Goal: Task Accomplishment & Management: Use online tool/utility

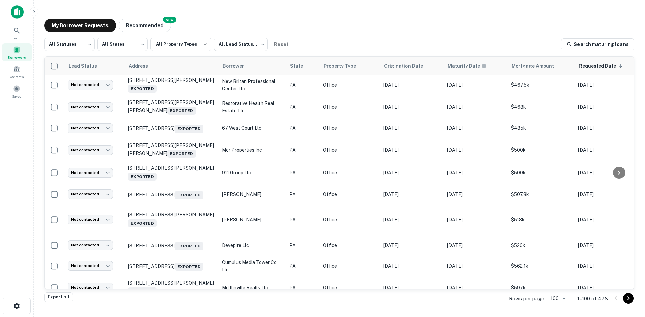
scroll to position [34, 0]
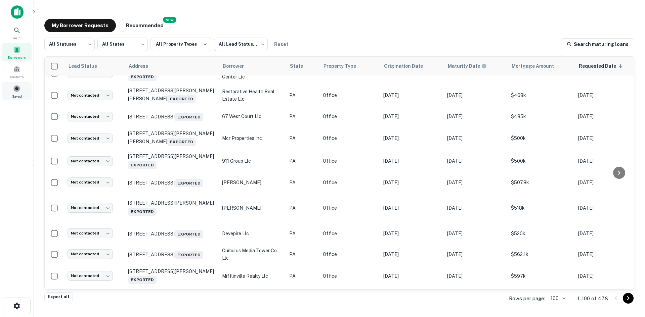
click at [19, 91] on span at bounding box center [16, 88] width 7 height 7
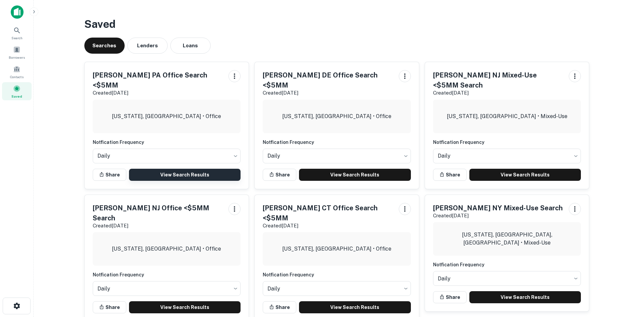
click at [172, 169] on link "View Search Results" at bounding box center [185, 175] width 112 height 12
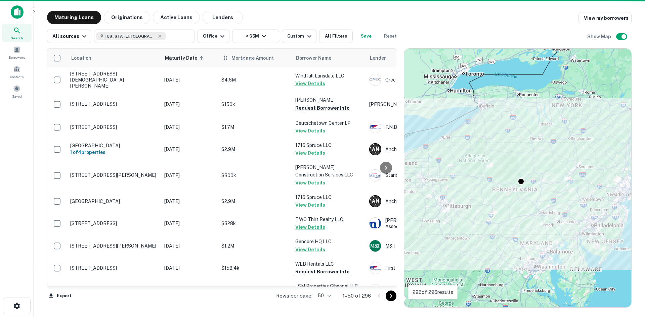
click at [257, 63] on th "Mortgage Amount" at bounding box center [255, 58] width 74 height 19
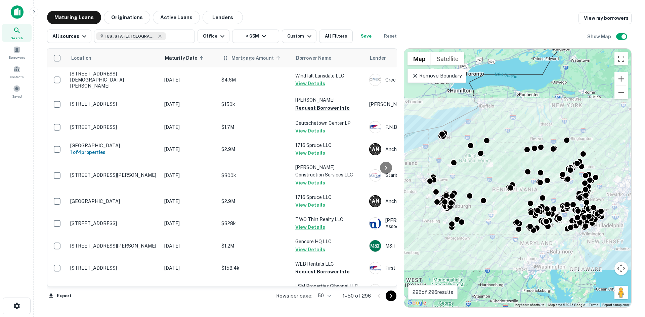
click at [262, 60] on span "Mortgage Amount" at bounding box center [256, 58] width 51 height 8
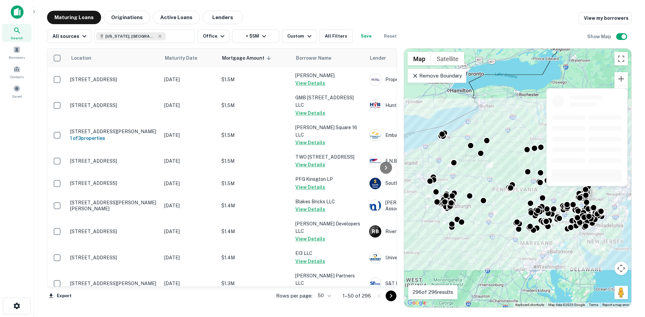
scroll to position [968, 0]
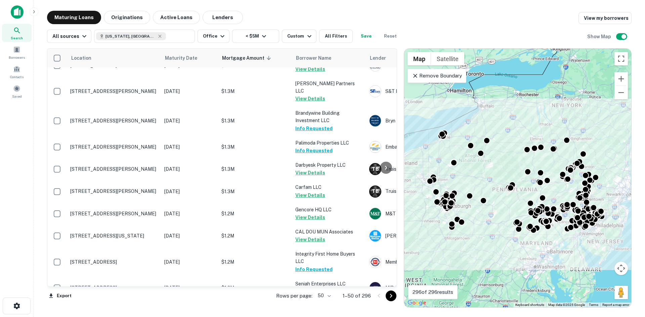
click at [391, 299] on icon "Go to next page" at bounding box center [391, 296] width 8 height 8
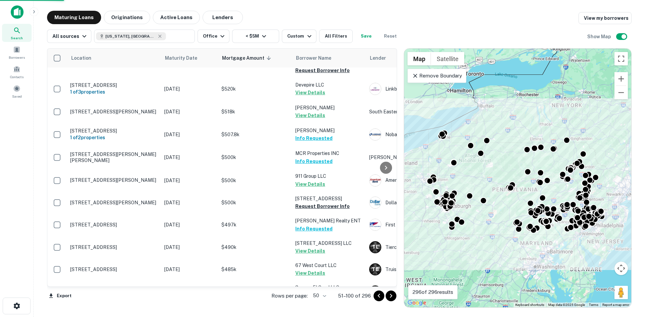
scroll to position [949, 0]
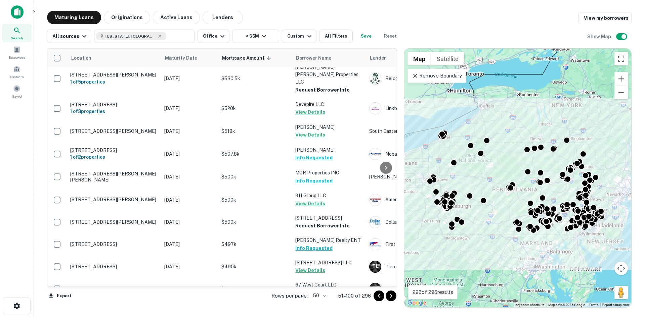
click at [391, 295] on icon "Go to next page" at bounding box center [391, 296] width 8 height 8
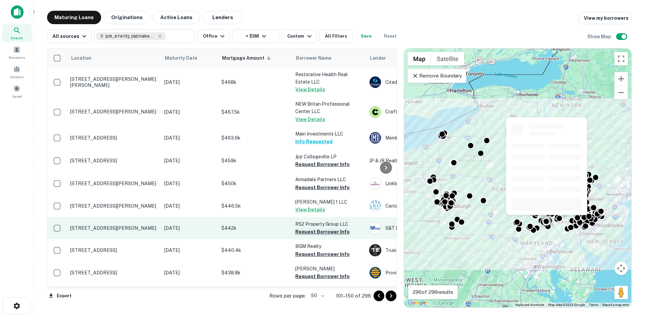
click at [318, 231] on button "Request Borrower Info" at bounding box center [322, 232] width 54 height 8
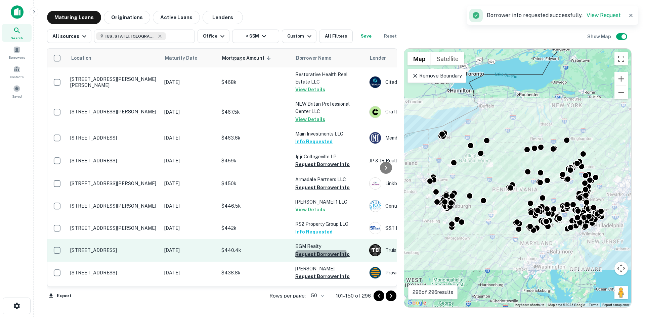
click at [319, 256] on button "Request Borrower Info" at bounding box center [322, 255] width 54 height 8
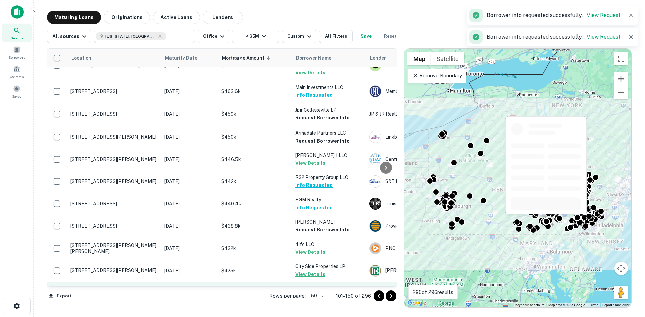
scroll to position [101, 0]
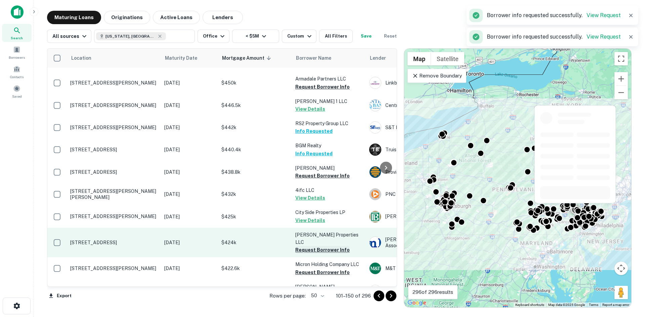
click at [319, 175] on button "Request Borrower Info" at bounding box center [322, 176] width 54 height 8
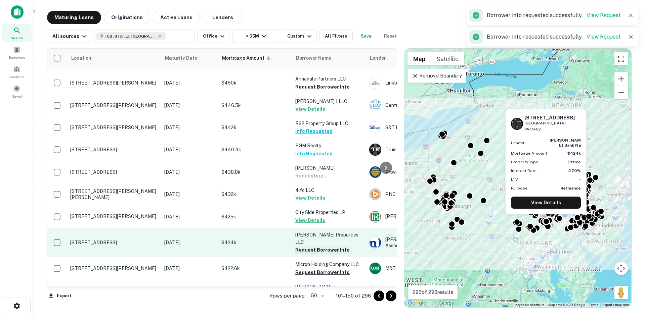
click at [318, 246] on button "Request Borrower Info" at bounding box center [322, 250] width 54 height 8
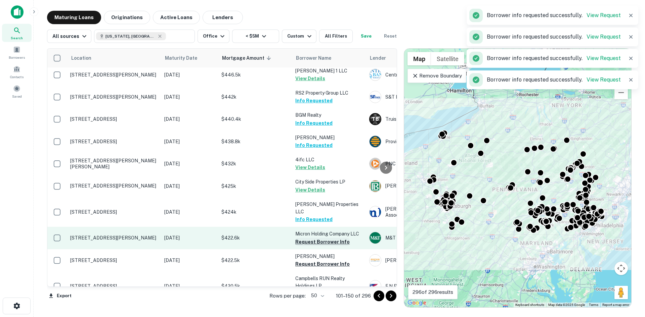
scroll to position [168, 0]
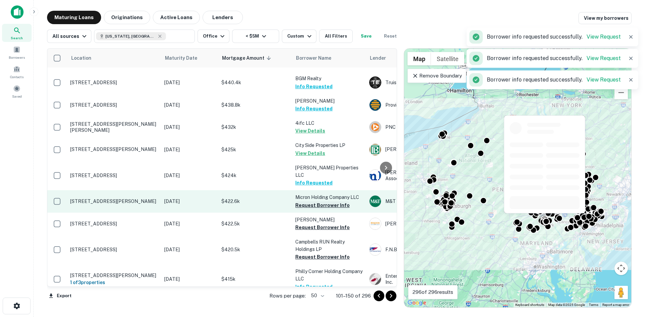
click at [326, 202] on button "Request Borrower Info" at bounding box center [322, 206] width 54 height 8
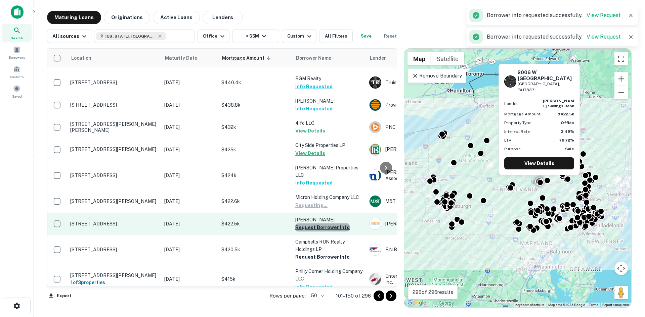
click at [326, 224] on button "Request Borrower Info" at bounding box center [322, 228] width 54 height 8
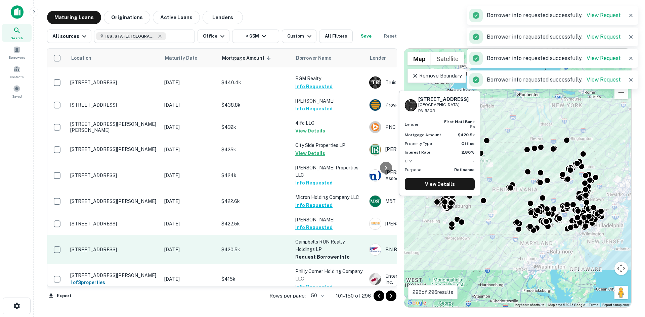
click at [318, 253] on button "Request Borrower Info" at bounding box center [322, 257] width 54 height 8
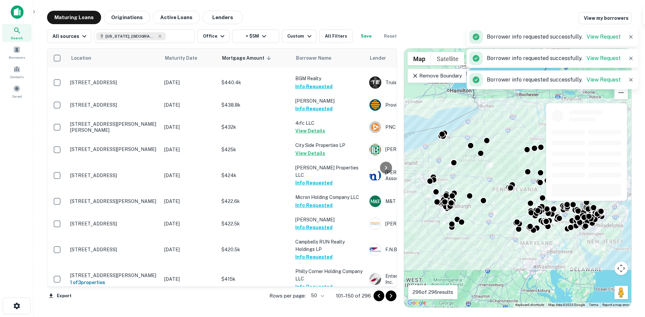
scroll to position [269, 0]
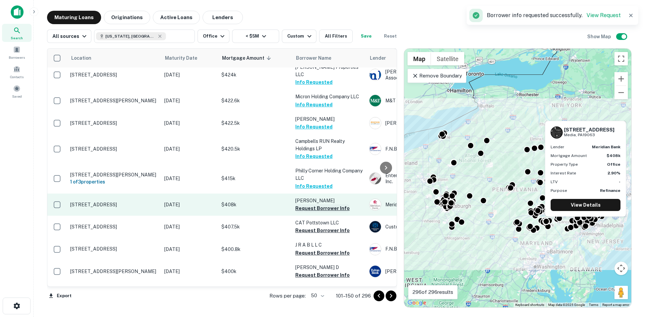
click at [323, 205] on button "Request Borrower Info" at bounding box center [322, 209] width 54 height 8
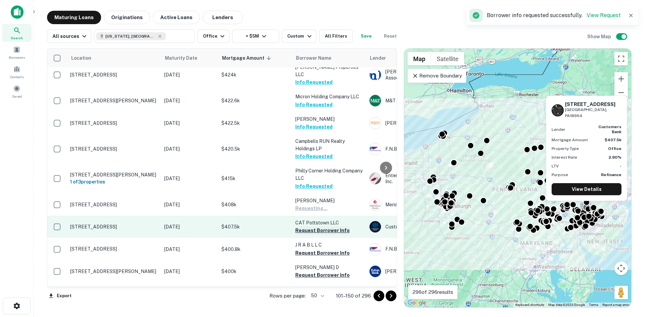
click at [322, 227] on button "Request Borrower Info" at bounding box center [322, 231] width 54 height 8
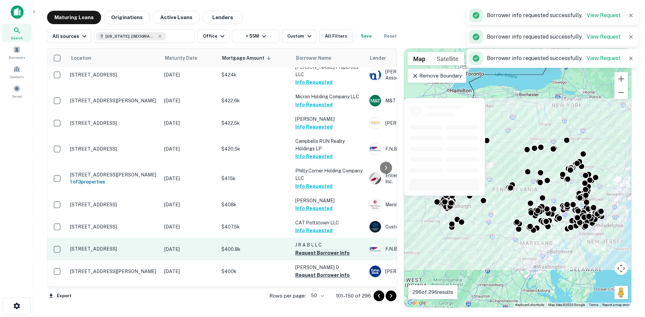
click at [321, 249] on button "Request Borrower Info" at bounding box center [322, 253] width 54 height 8
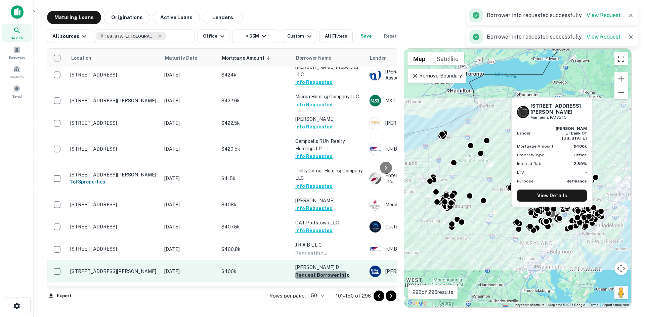
click at [317, 271] on button "Request Borrower Info" at bounding box center [322, 275] width 54 height 8
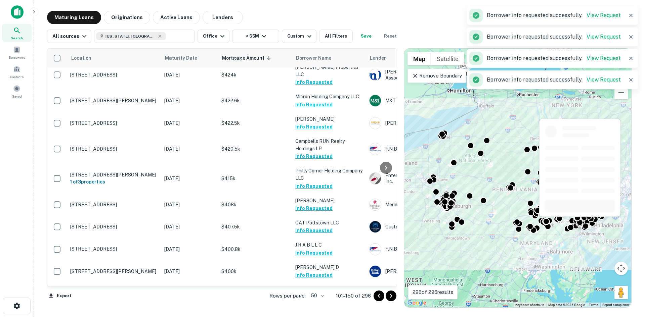
scroll to position [403, 0]
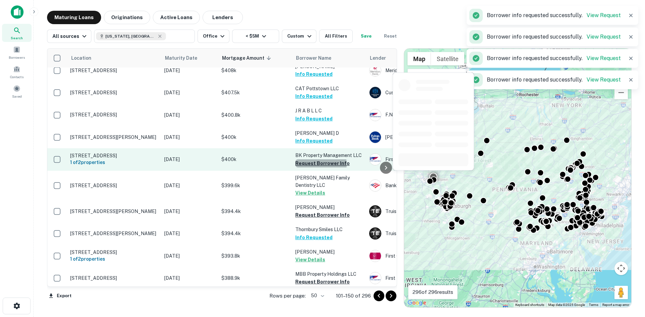
click at [318, 160] on button "Request Borrower Info" at bounding box center [322, 164] width 54 height 8
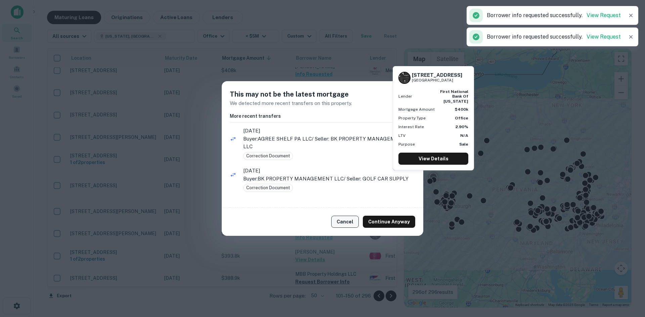
click at [347, 218] on button "Cancel" at bounding box center [345, 222] width 28 height 12
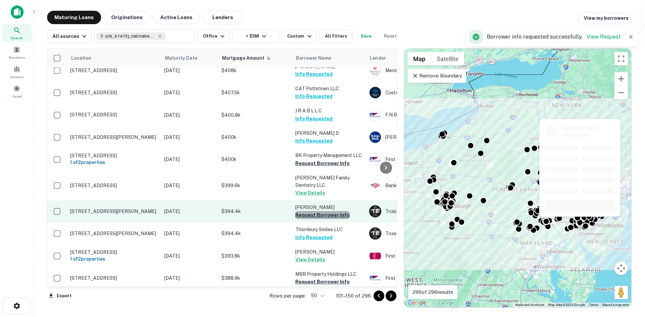
click at [322, 211] on button "Request Borrower Info" at bounding box center [322, 215] width 54 height 8
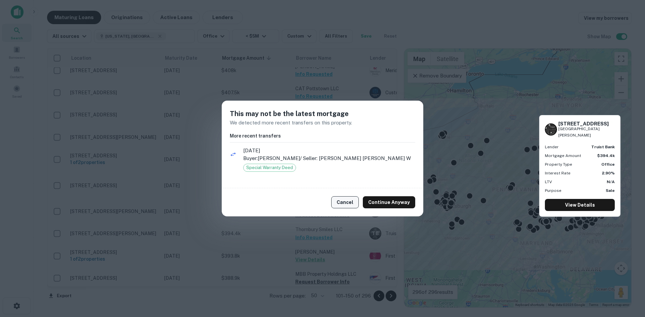
click at [344, 201] on button "Cancel" at bounding box center [345, 203] width 28 height 12
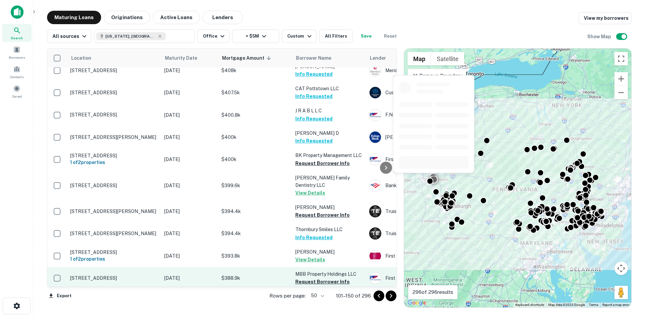
click at [319, 278] on button "Request Borrower Info" at bounding box center [322, 282] width 54 height 8
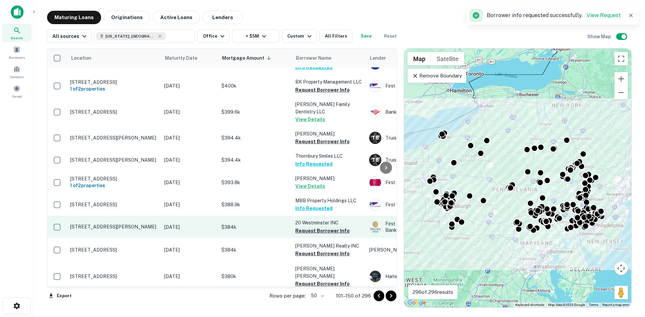
scroll to position [504, 0]
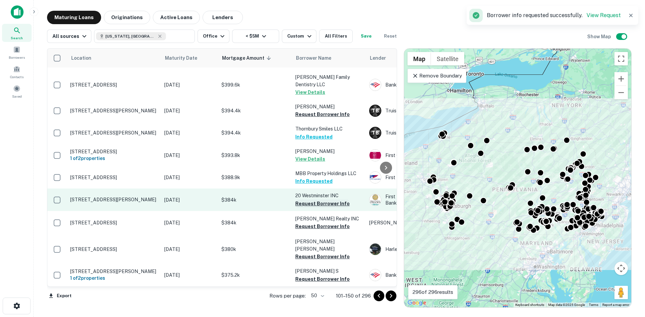
click at [324, 200] on button "Request Borrower Info" at bounding box center [322, 204] width 54 height 8
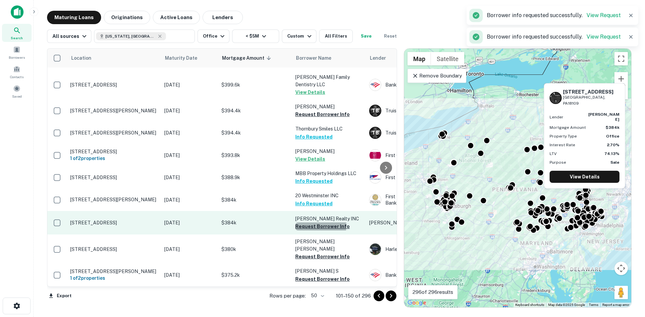
click at [320, 223] on button "Request Borrower Info" at bounding box center [322, 227] width 54 height 8
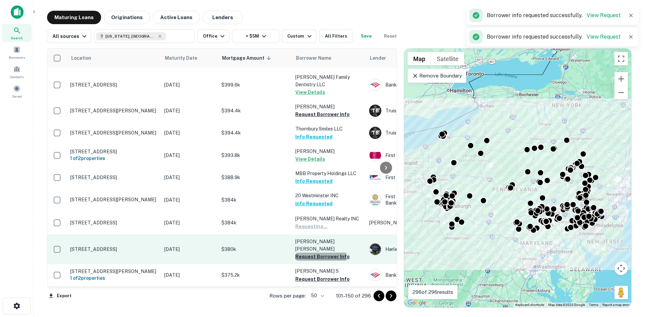
click at [315, 253] on button "Request Borrower Info" at bounding box center [322, 257] width 54 height 8
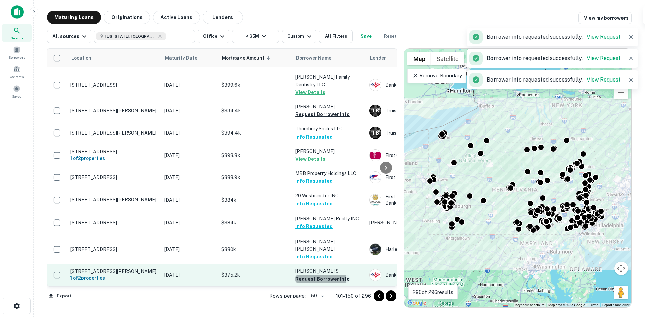
click at [315, 275] on button "Request Borrower Info" at bounding box center [322, 279] width 54 height 8
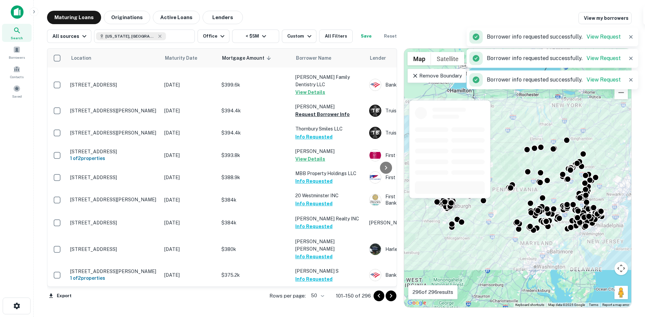
scroll to position [605, 0]
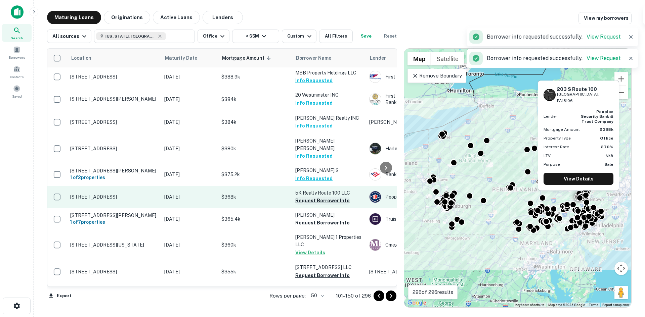
click at [325, 197] on button "Request Borrower Info" at bounding box center [322, 201] width 54 height 8
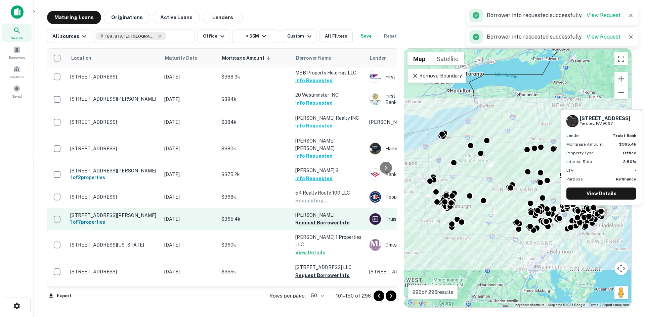
click at [325, 219] on button "Request Borrower Info" at bounding box center [322, 223] width 54 height 8
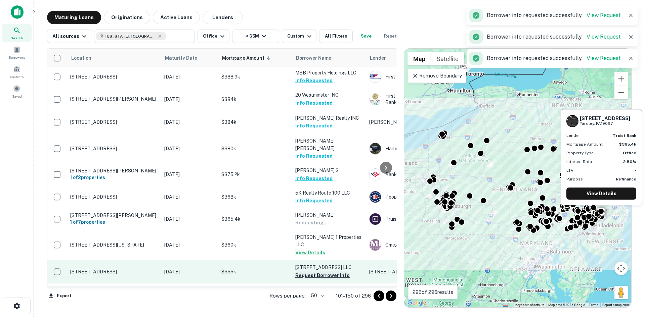
click at [321, 272] on button "Request Borrower Info" at bounding box center [322, 276] width 54 height 8
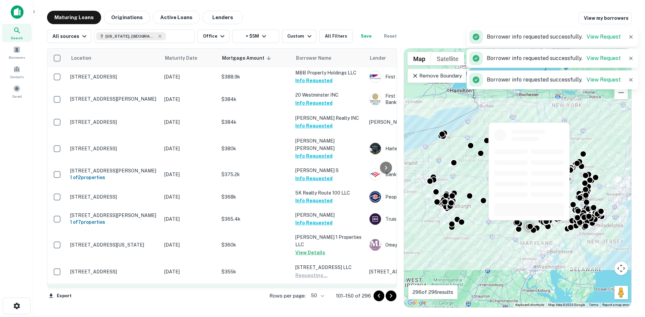
click at [315, 295] on button "Request Borrower Info" at bounding box center [322, 299] width 54 height 8
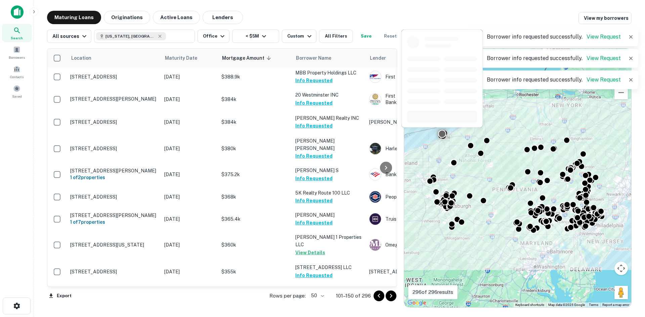
scroll to position [705, 0]
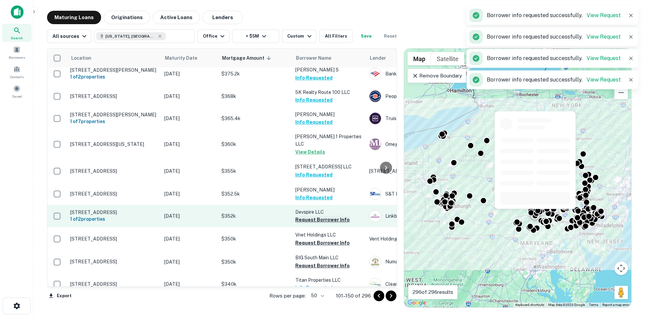
click at [333, 216] on button "Request Borrower Info" at bounding box center [322, 220] width 54 height 8
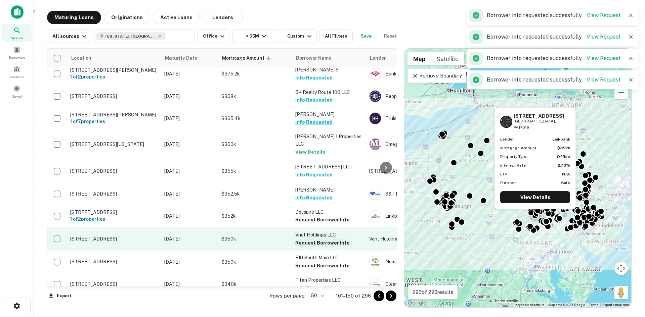
click at [328, 239] on button "Request Borrower Info" at bounding box center [322, 243] width 54 height 8
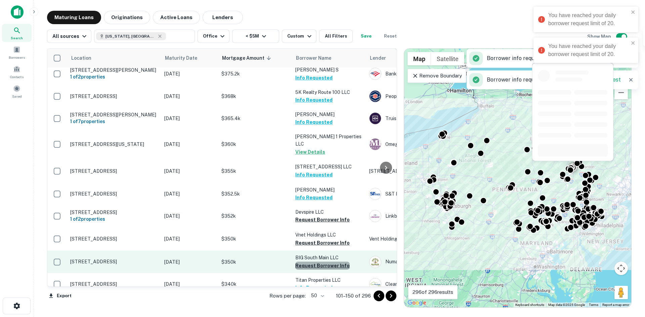
click at [327, 262] on button "Request Borrower Info" at bounding box center [322, 266] width 54 height 8
